Goal: Transaction & Acquisition: Subscribe to service/newsletter

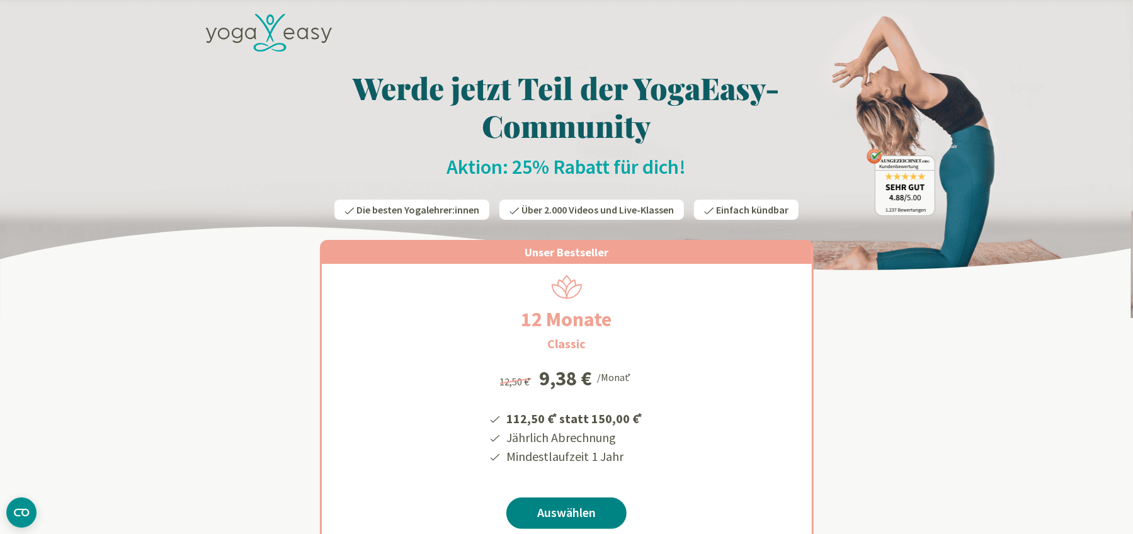
click at [588, 508] on link "Auswählen" at bounding box center [566, 513] width 120 height 31
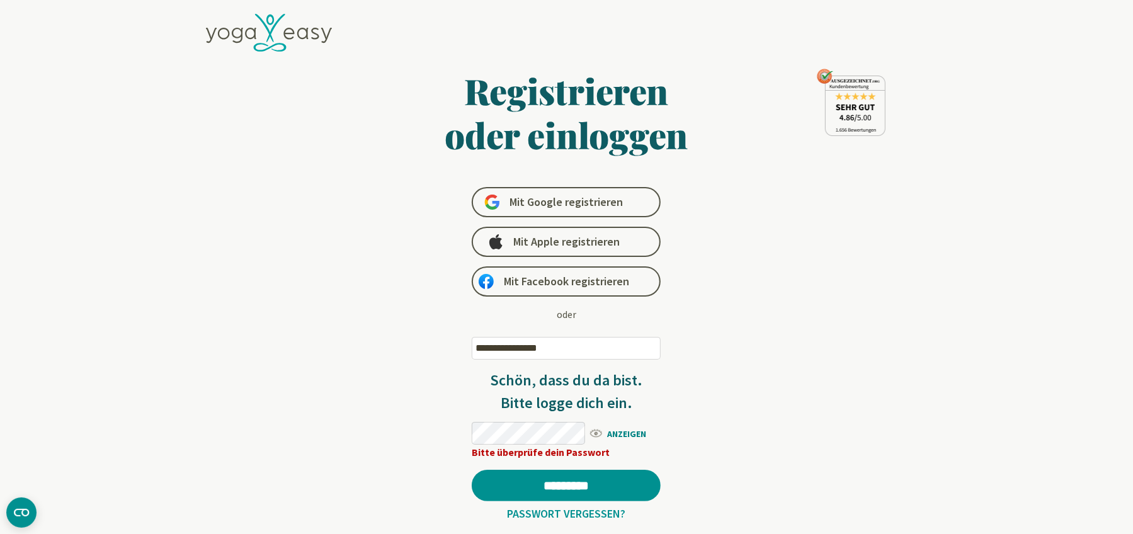
click at [617, 437] on span "ANZEIGEN" at bounding box center [624, 433] width 72 height 16
click at [564, 476] on input "*********" at bounding box center [566, 485] width 189 height 31
